Goal: Check status: Check status

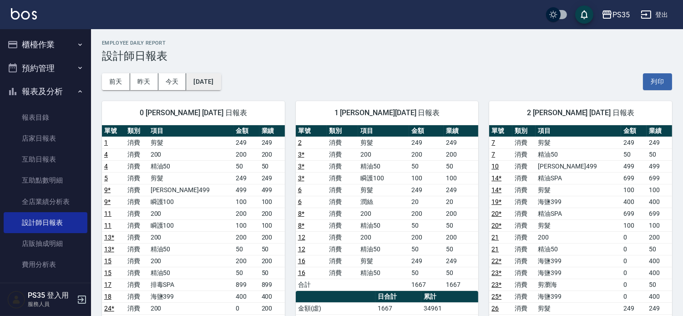
click at [212, 82] on button "[DATE]" at bounding box center [203, 81] width 35 height 17
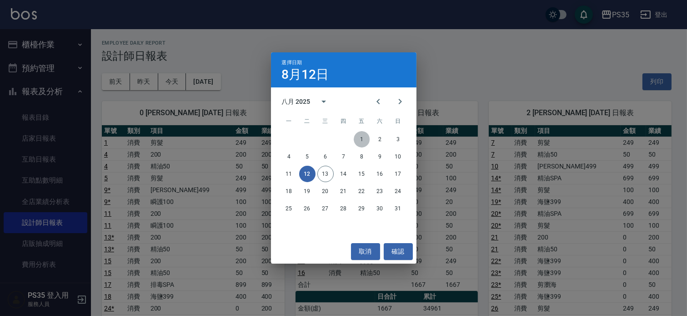
click at [358, 142] on button "1" at bounding box center [362, 139] width 16 height 16
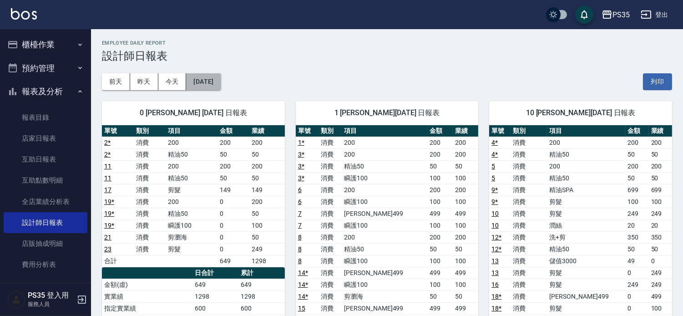
click at [208, 81] on button "[DATE]" at bounding box center [203, 81] width 35 height 17
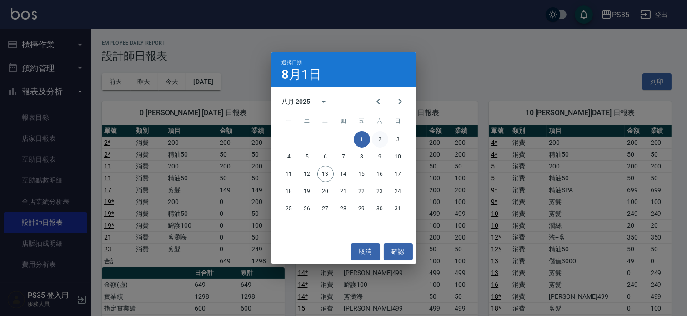
click at [380, 139] on button "2" at bounding box center [380, 139] width 16 height 16
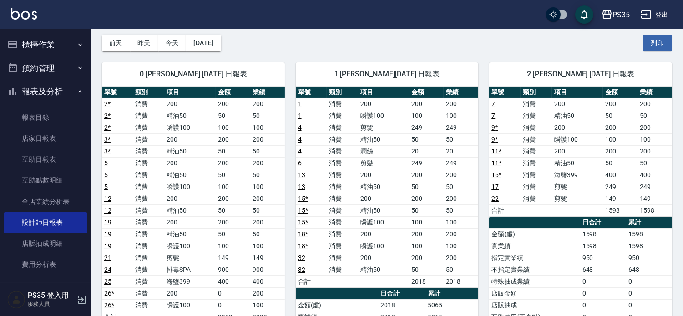
scroll to position [50, 0]
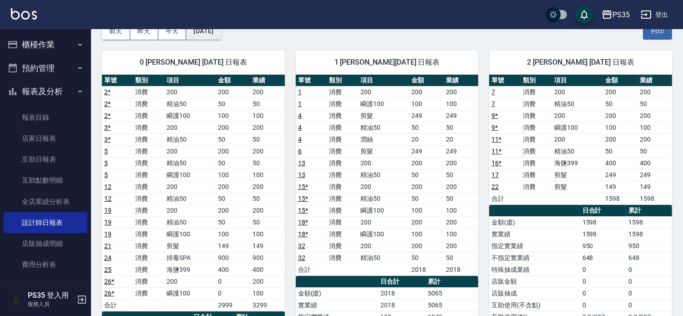
click at [221, 33] on button "[DATE]" at bounding box center [203, 31] width 35 height 17
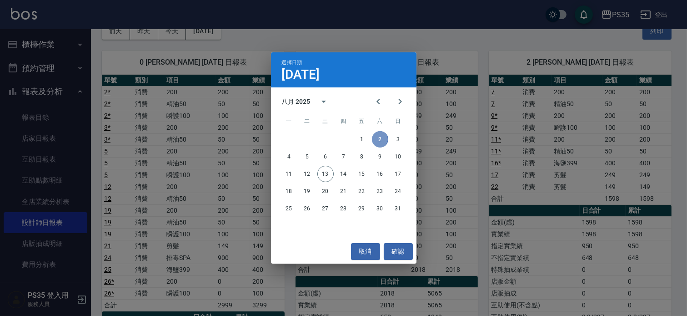
click at [377, 141] on button "2" at bounding box center [380, 139] width 16 height 16
click at [454, 115] on div "選擇日期 [DATE] 八月 2025 一 二 三 四 五 六 日 1 2 3 4 5 6 7 8 9 10 11 12 13 14 15 16 17 18 …" at bounding box center [343, 158] width 687 height 316
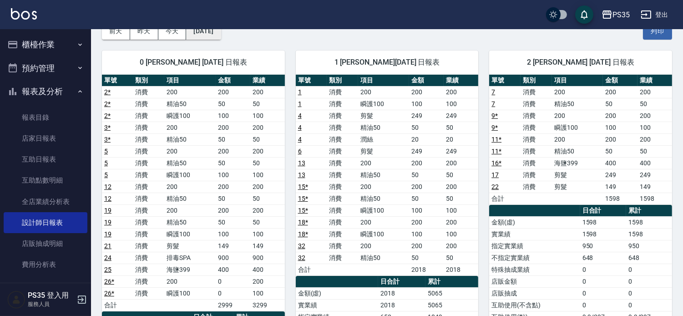
click at [212, 36] on button "[DATE]" at bounding box center [203, 31] width 35 height 17
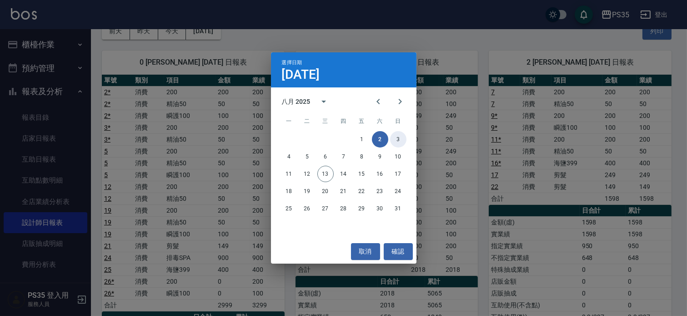
click at [402, 136] on button "3" at bounding box center [398, 139] width 16 height 16
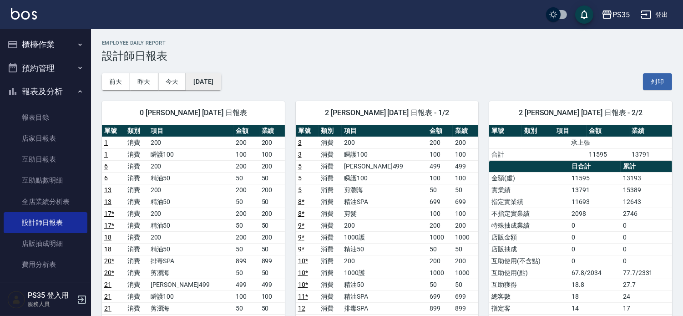
click at [220, 79] on button "[DATE]" at bounding box center [203, 81] width 35 height 17
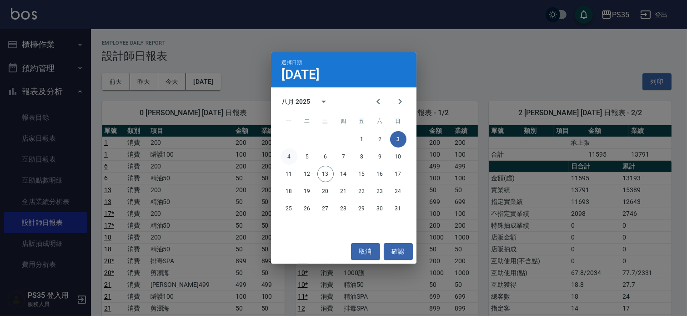
click at [285, 156] on button "4" at bounding box center [289, 156] width 16 height 16
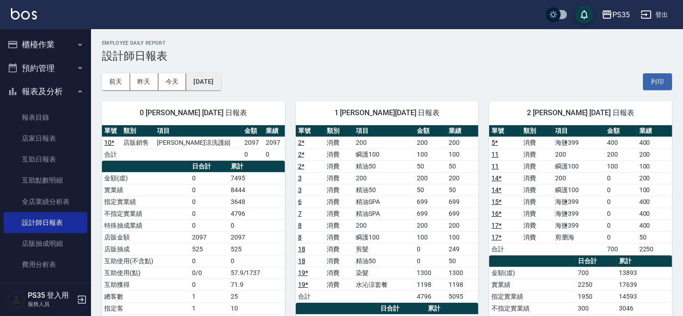
click at [194, 76] on button "[DATE]" at bounding box center [203, 81] width 35 height 17
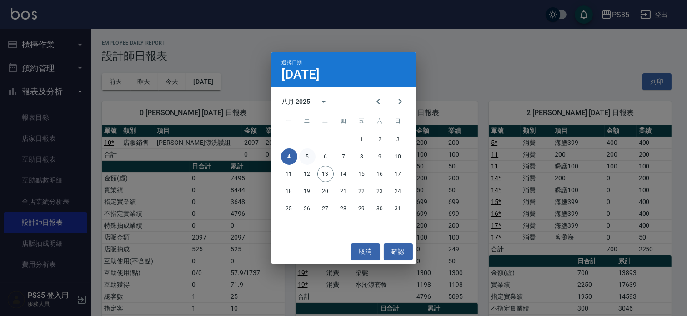
click at [310, 152] on button "5" at bounding box center [307, 156] width 16 height 16
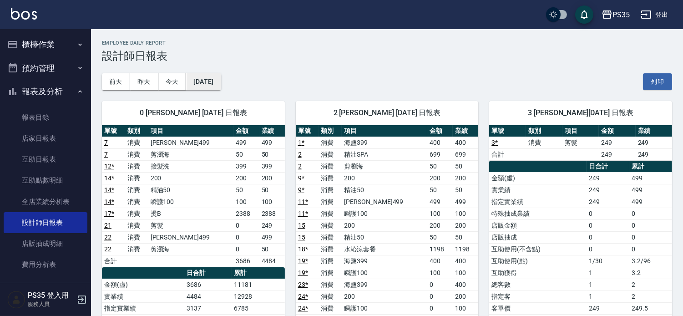
click at [204, 79] on button "[DATE]" at bounding box center [203, 81] width 35 height 17
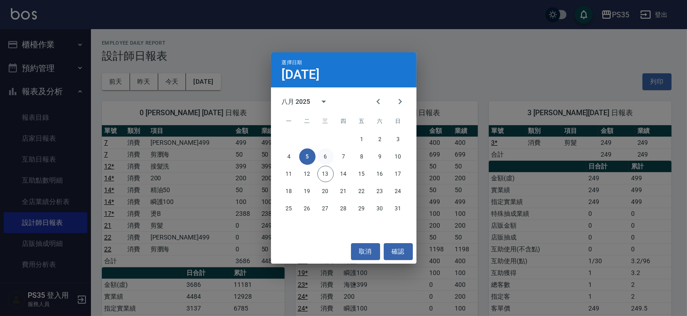
click at [329, 157] on button "6" at bounding box center [326, 156] width 16 height 16
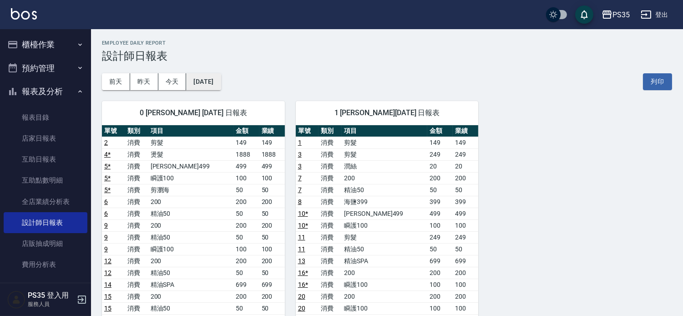
click at [221, 88] on button "[DATE]" at bounding box center [203, 81] width 35 height 17
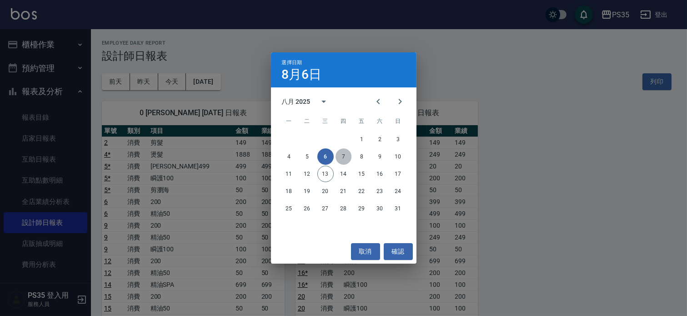
click at [348, 156] on button "7" at bounding box center [344, 156] width 16 height 16
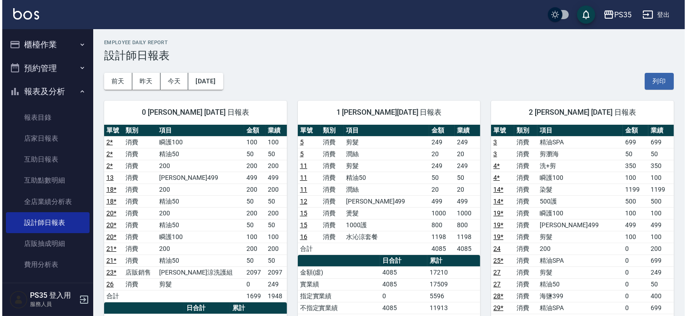
scroll to position [50, 0]
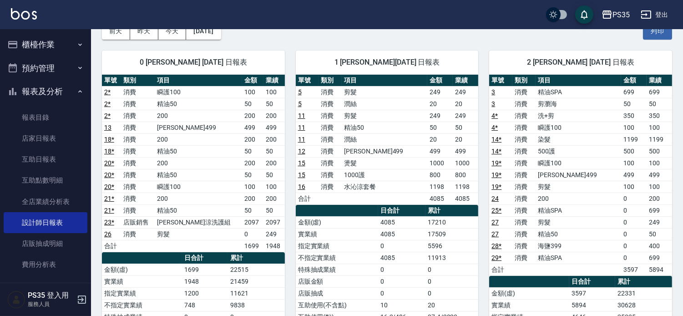
click at [220, 27] on div "PS35 登出" at bounding box center [341, 14] width 683 height 29
click at [217, 35] on button "[DATE]" at bounding box center [203, 31] width 35 height 17
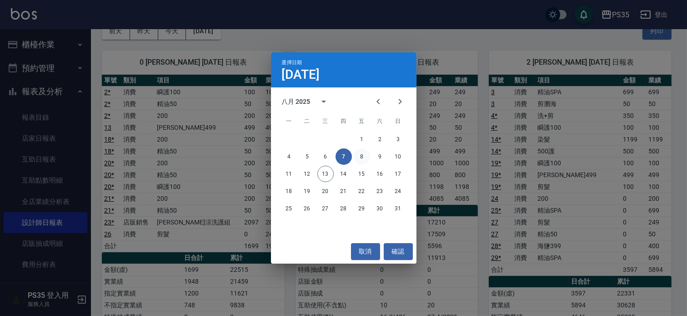
click at [363, 156] on button "8" at bounding box center [362, 156] width 16 height 16
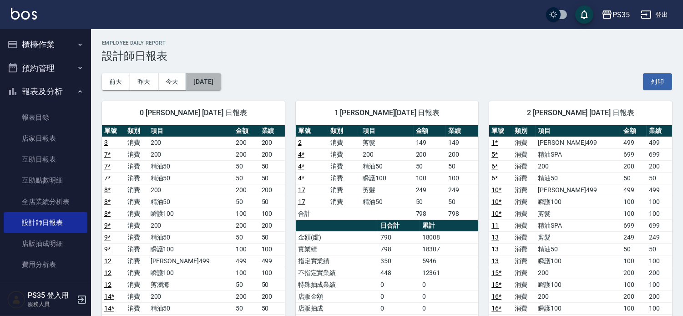
click at [215, 83] on button "[DATE]" at bounding box center [203, 81] width 35 height 17
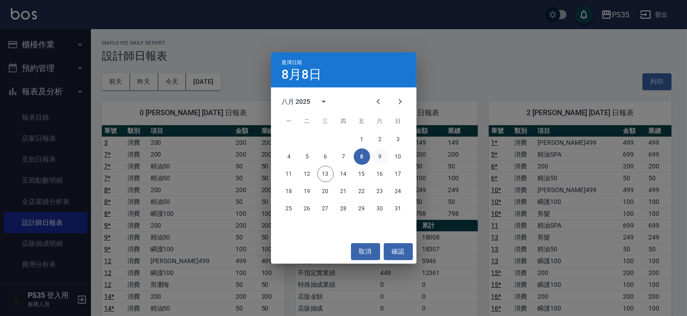
click at [383, 158] on button "9" at bounding box center [380, 156] width 16 height 16
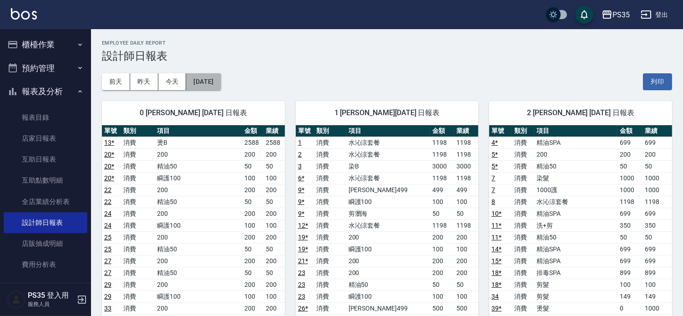
click at [221, 82] on button "[DATE]" at bounding box center [203, 81] width 35 height 17
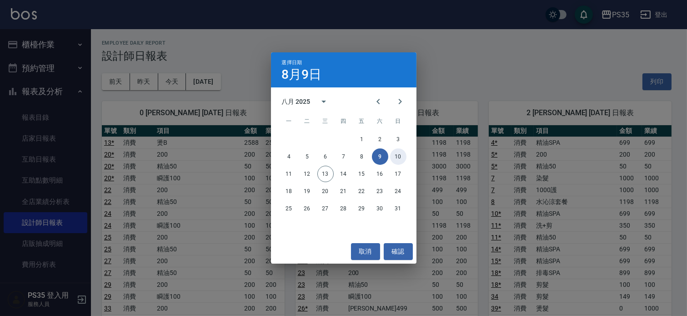
click at [395, 153] on button "10" at bounding box center [398, 156] width 16 height 16
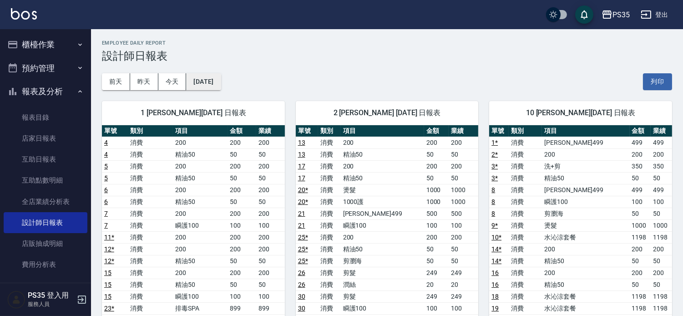
click at [221, 81] on button "[DATE]" at bounding box center [203, 81] width 35 height 17
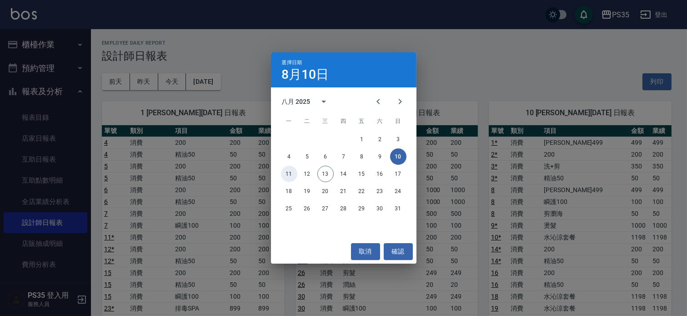
click at [290, 174] on button "11" at bounding box center [289, 174] width 16 height 16
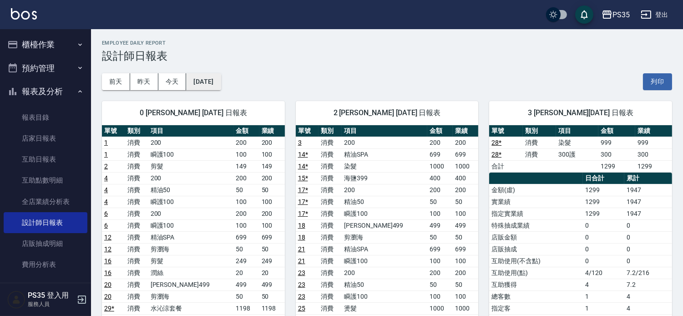
click at [221, 86] on button "[DATE]" at bounding box center [203, 81] width 35 height 17
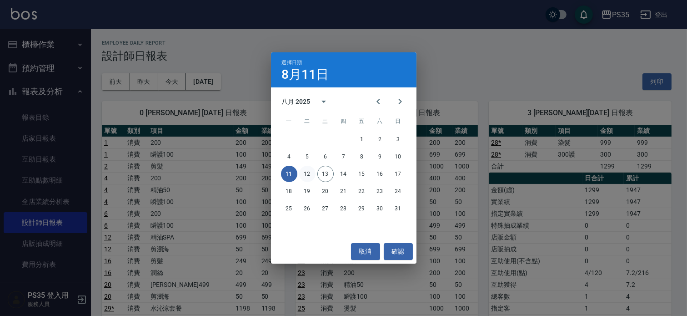
click at [303, 172] on button "12" at bounding box center [307, 174] width 16 height 16
